Goal: Navigation & Orientation: Find specific page/section

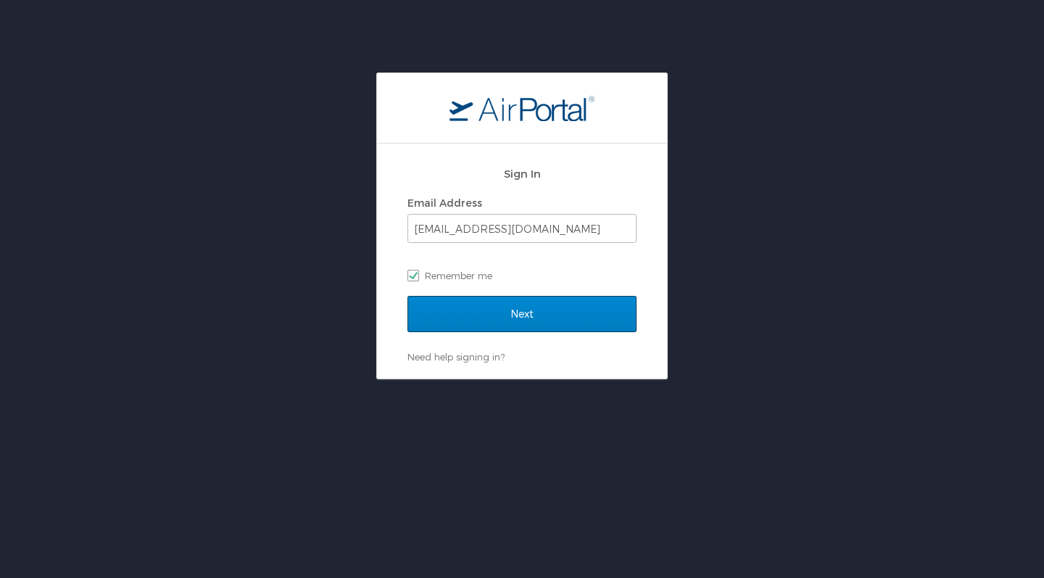
click at [489, 314] on input "Next" at bounding box center [521, 314] width 229 height 36
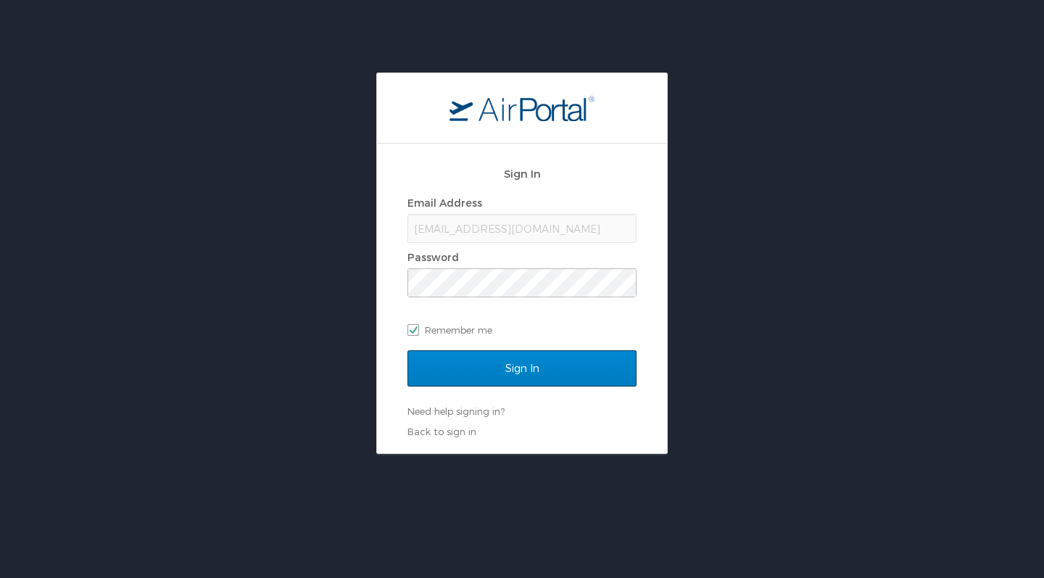
click at [515, 366] on input "Sign In" at bounding box center [521, 368] width 229 height 36
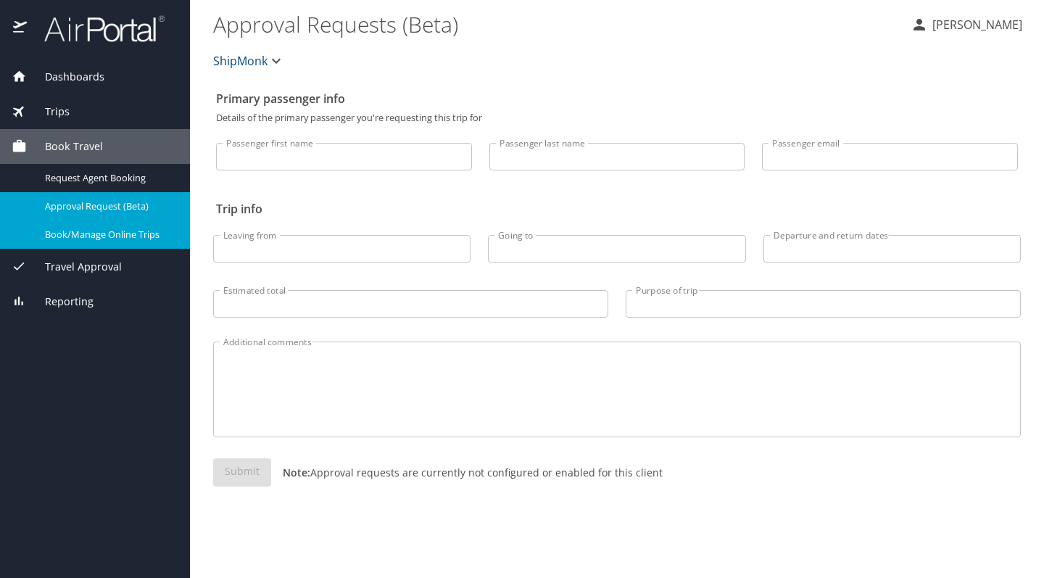
click at [136, 222] on link "Book/Manage Online Trips" at bounding box center [95, 234] width 190 height 28
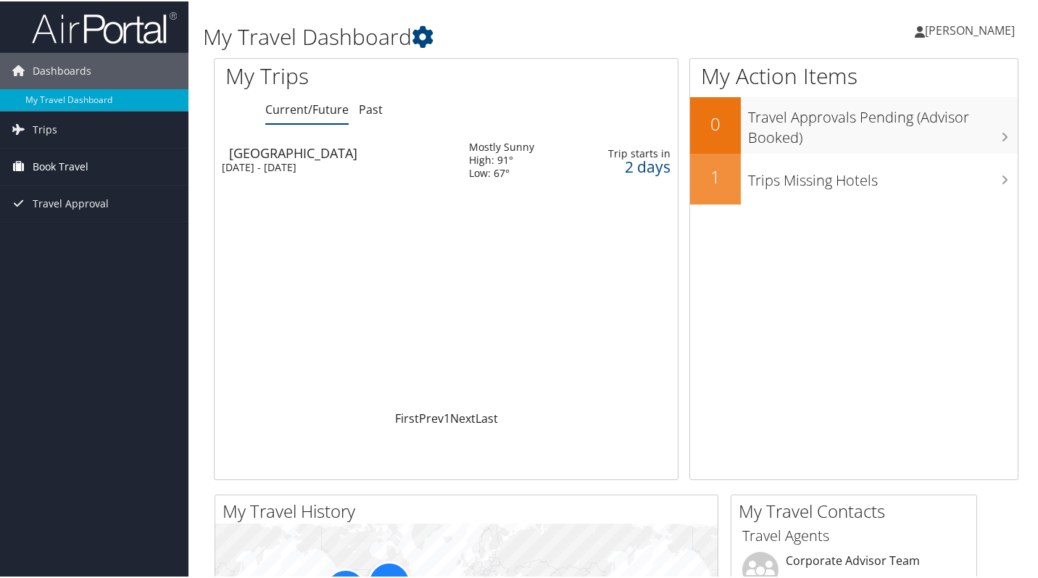
click at [112, 173] on link "Book Travel" at bounding box center [94, 165] width 188 height 36
click at [121, 270] on link "Travel Approval" at bounding box center [94, 267] width 188 height 36
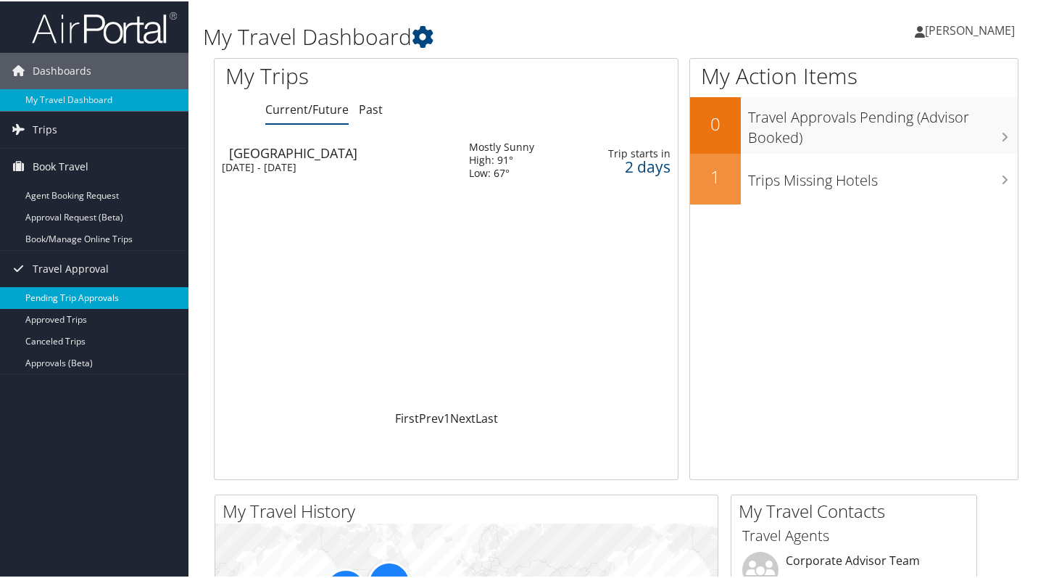
click at [99, 296] on link "Pending Trip Approvals" at bounding box center [94, 297] width 188 height 22
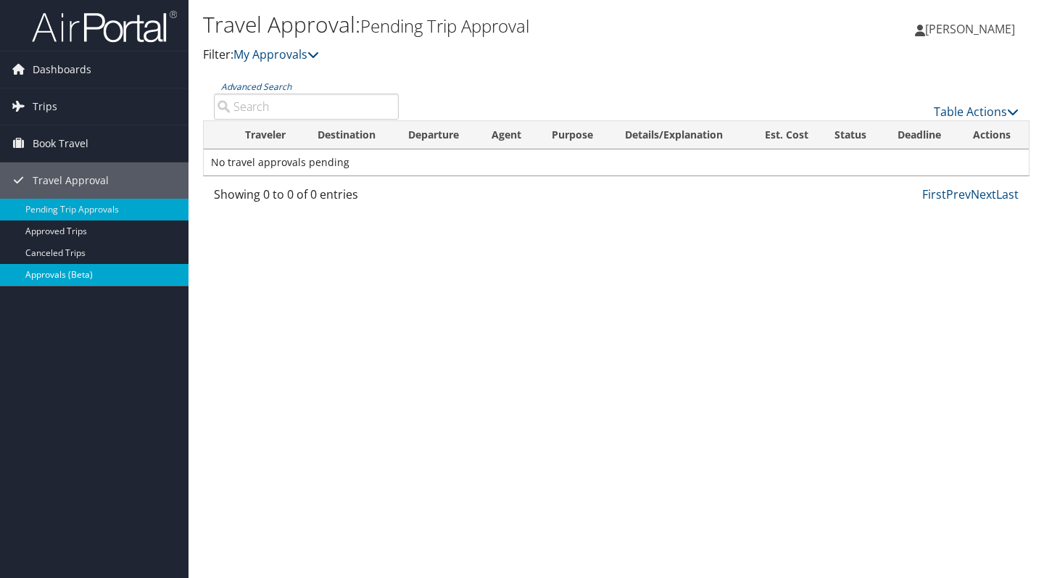
click at [82, 276] on link "Approvals (Beta)" at bounding box center [94, 275] width 188 height 22
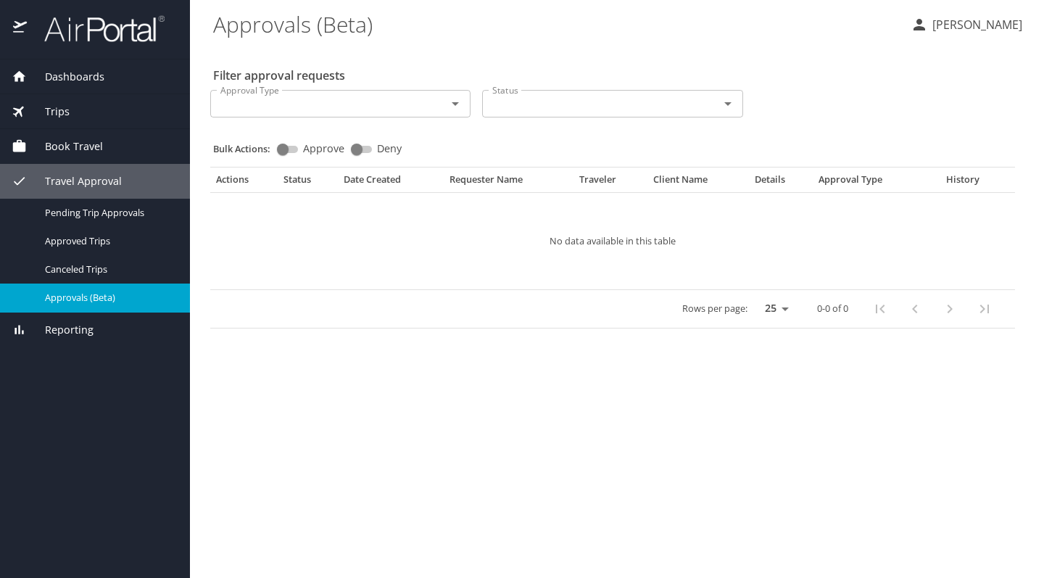
click at [74, 72] on span "Dashboards" at bounding box center [66, 77] width 78 height 16
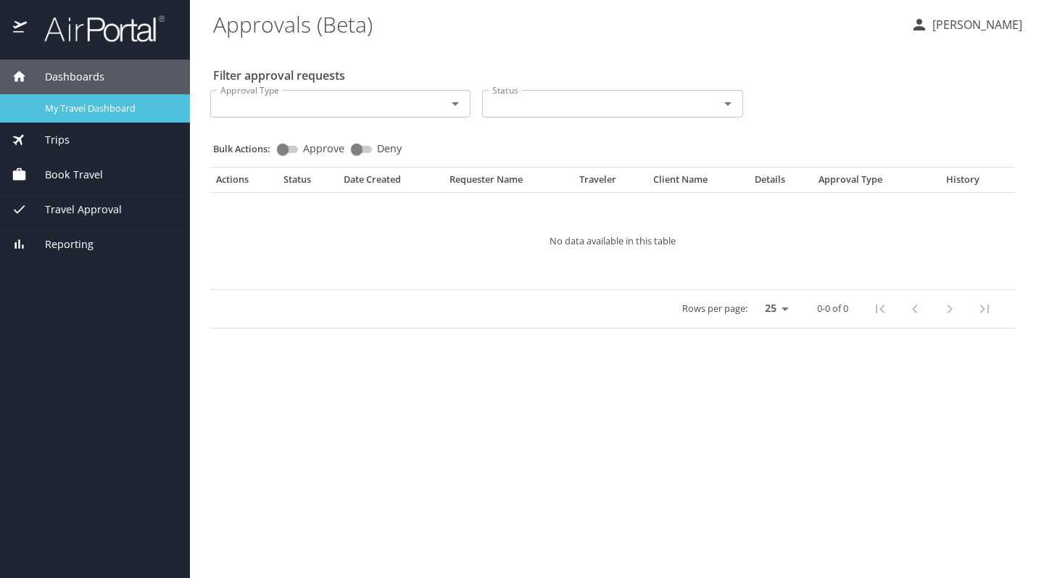
click at [91, 97] on link "My Travel Dashboard" at bounding box center [95, 108] width 190 height 28
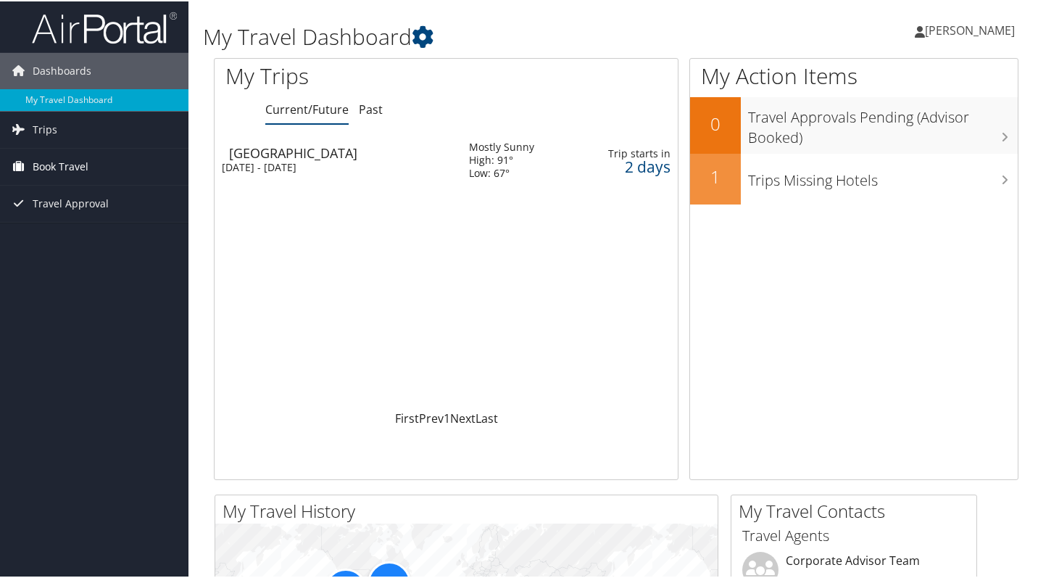
click at [86, 162] on span "Book Travel" at bounding box center [61, 165] width 56 height 36
click at [108, 278] on link "Travel Approval" at bounding box center [94, 267] width 188 height 36
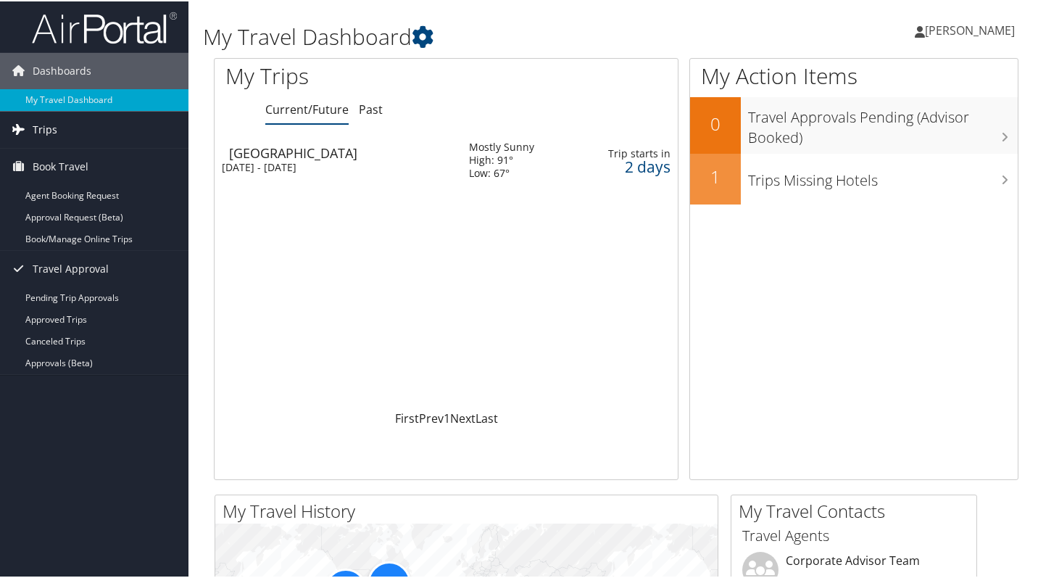
click at [73, 123] on link "Trips" at bounding box center [94, 128] width 188 height 36
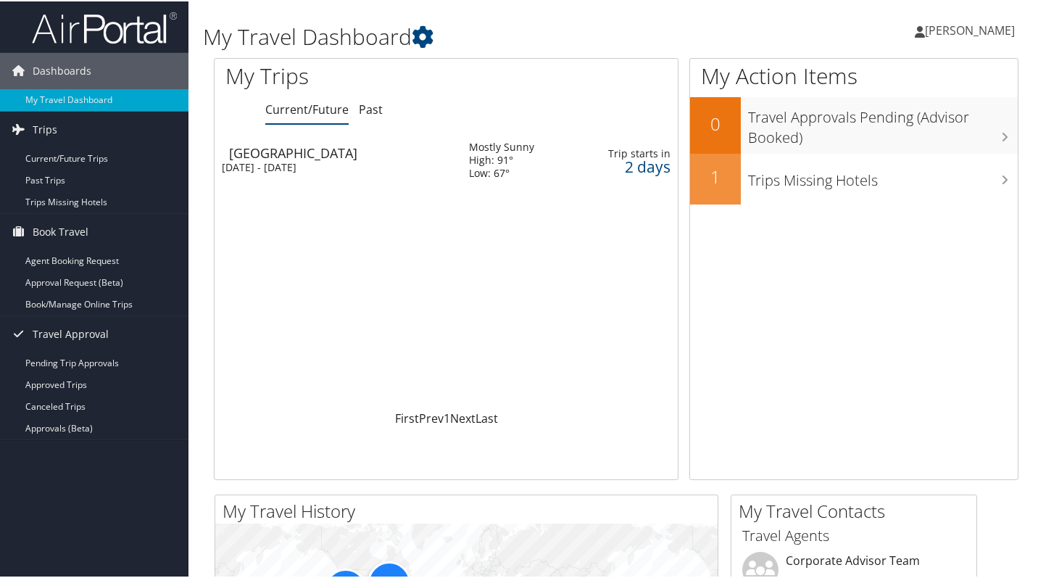
click at [84, 38] on img at bounding box center [104, 26] width 145 height 34
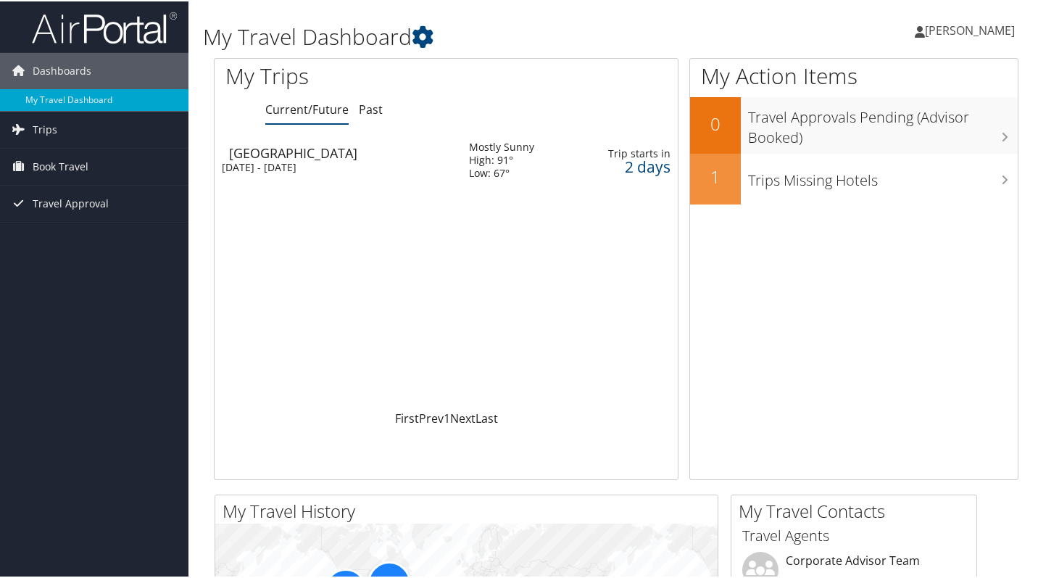
click at [959, 37] on link "[PERSON_NAME]" at bounding box center [972, 28] width 115 height 43
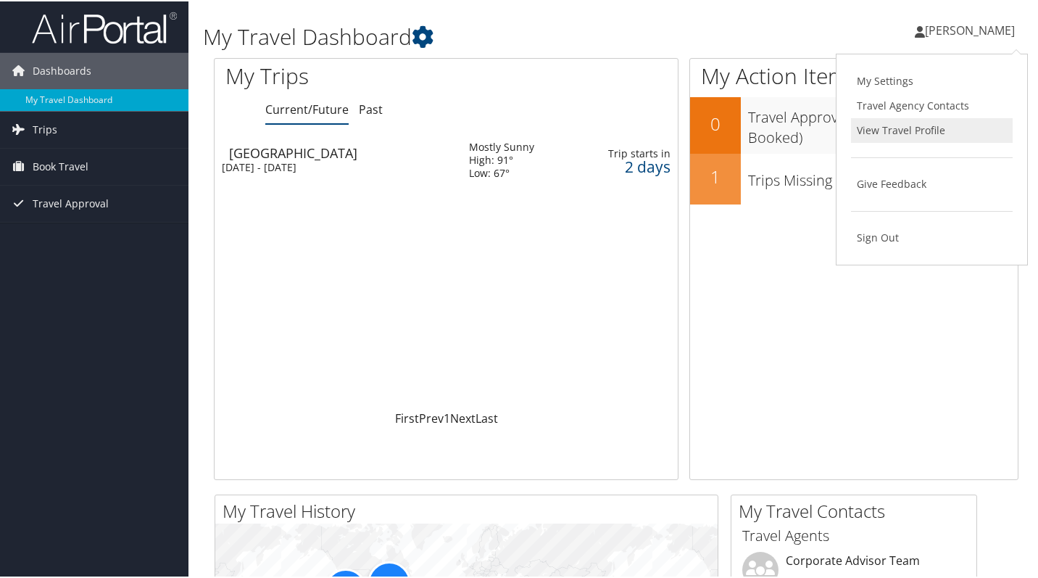
click at [933, 129] on link "View Travel Profile" at bounding box center [932, 129] width 162 height 25
